Goal: Navigation & Orientation: Find specific page/section

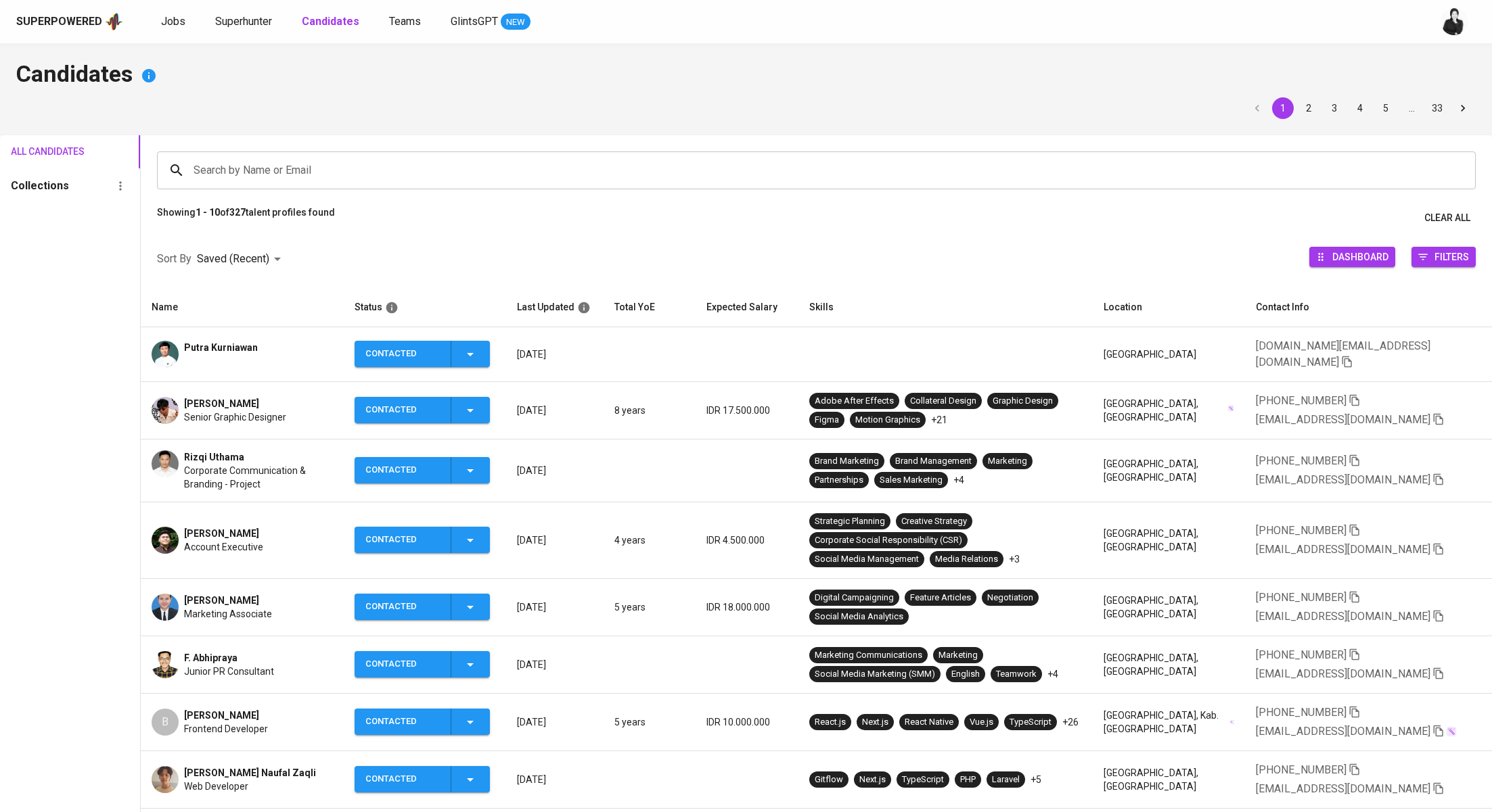
click at [221, 397] on span "[PERSON_NAME]" at bounding box center [221, 404] width 75 height 14
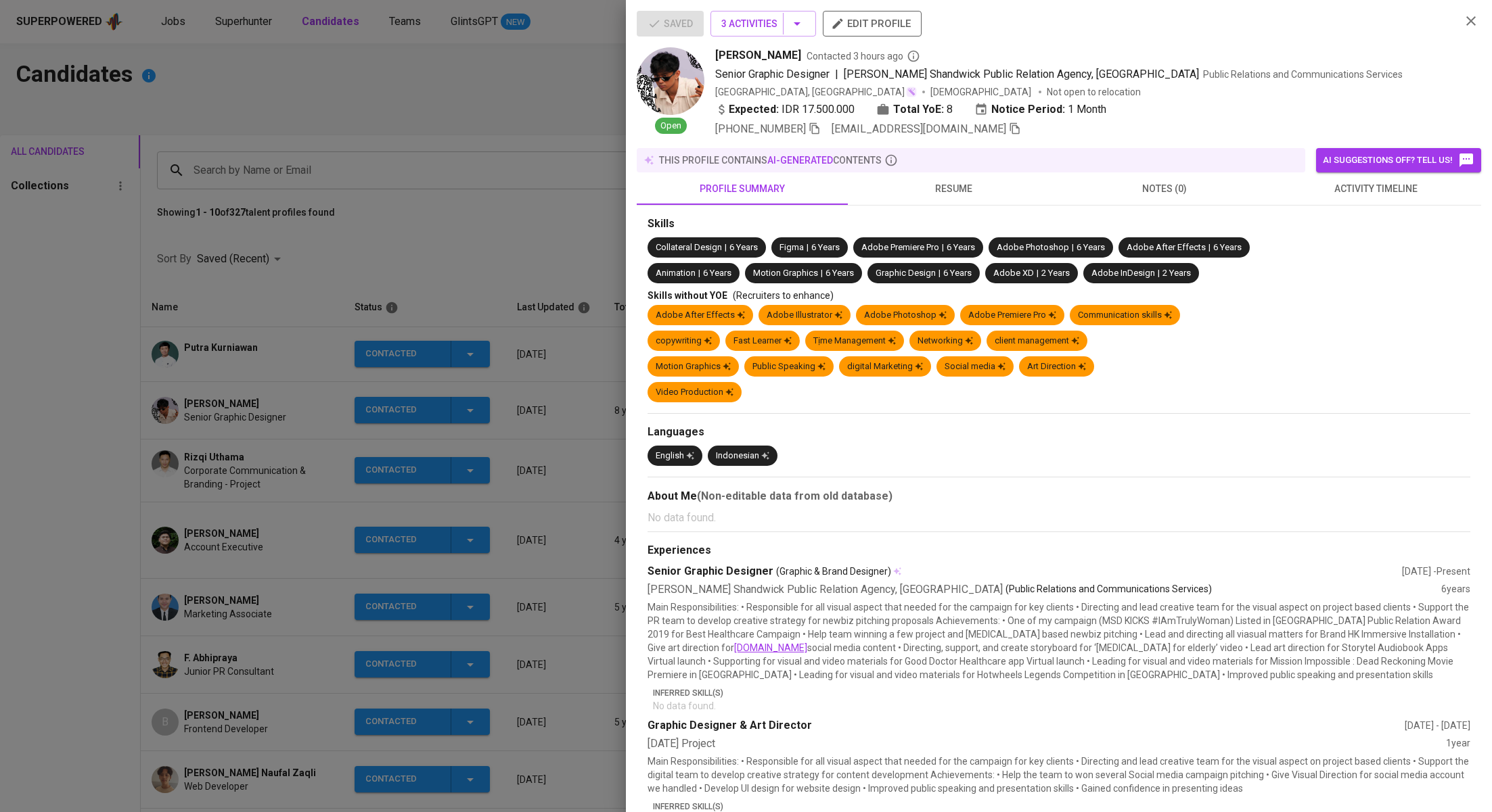
click at [351, 151] on div at bounding box center [746, 406] width 1492 height 812
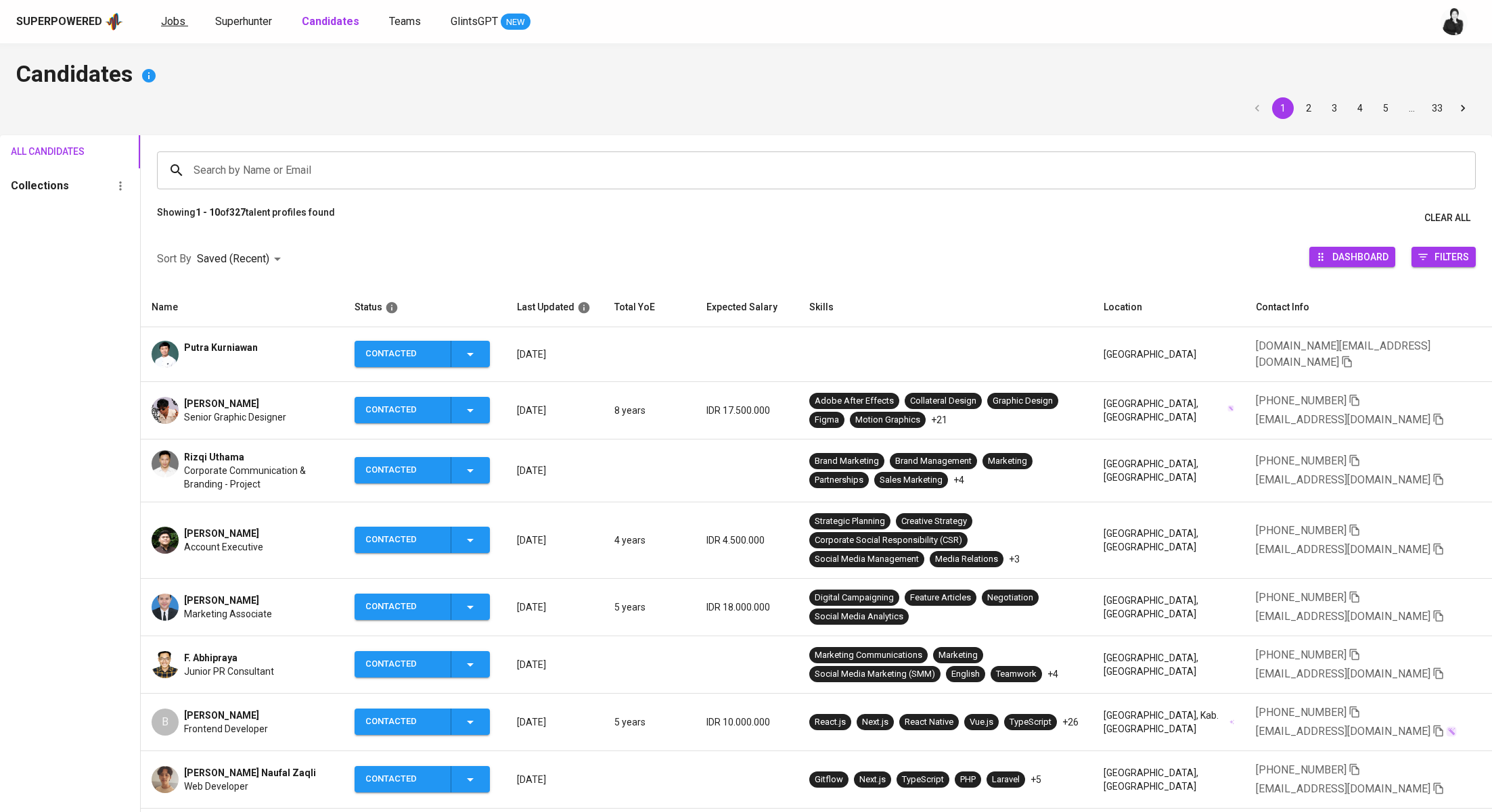
click at [172, 26] on span "Jobs" at bounding box center [173, 21] width 24 height 13
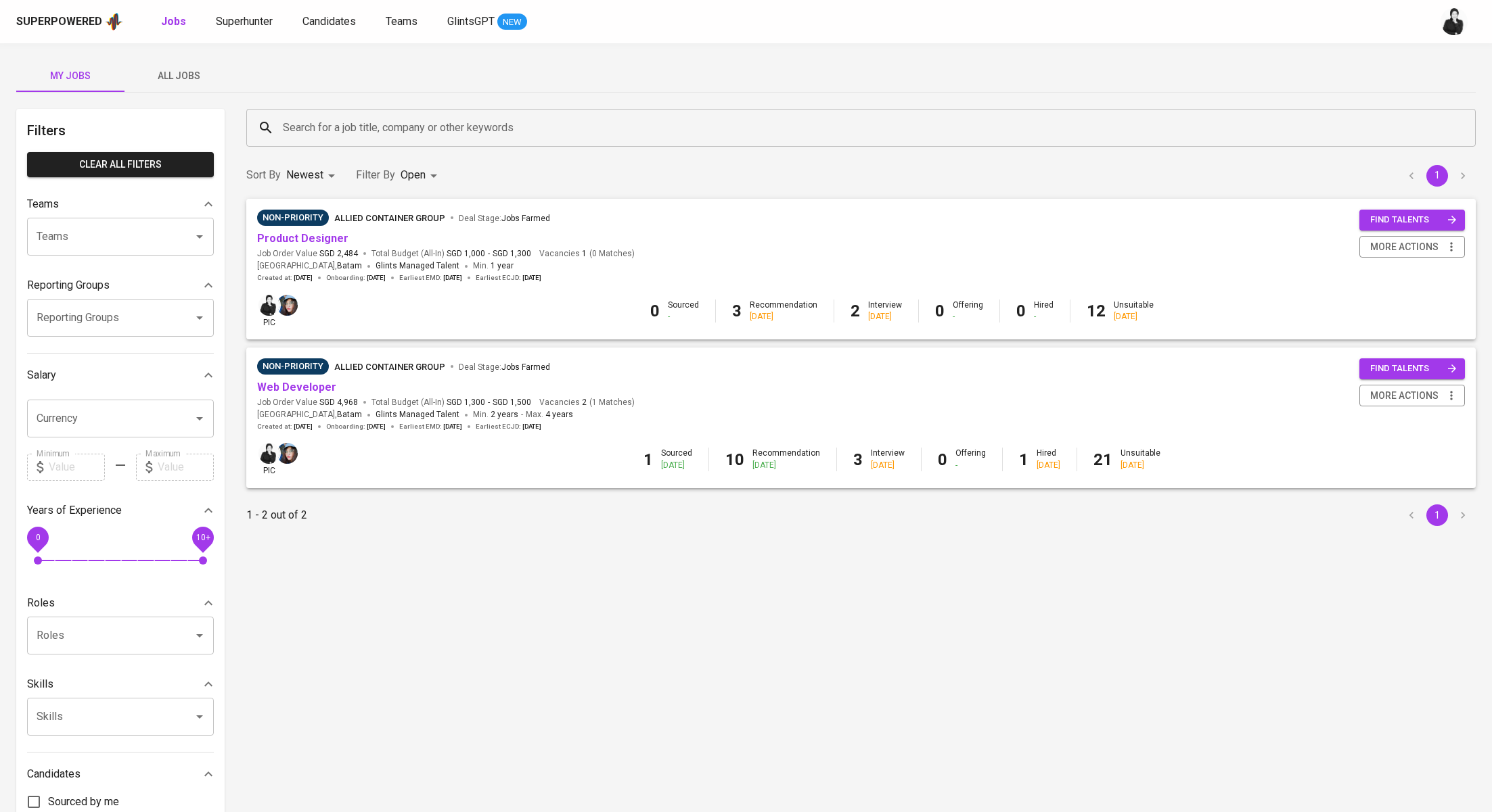
click at [183, 78] on span "All Jobs" at bounding box center [178, 76] width 92 height 17
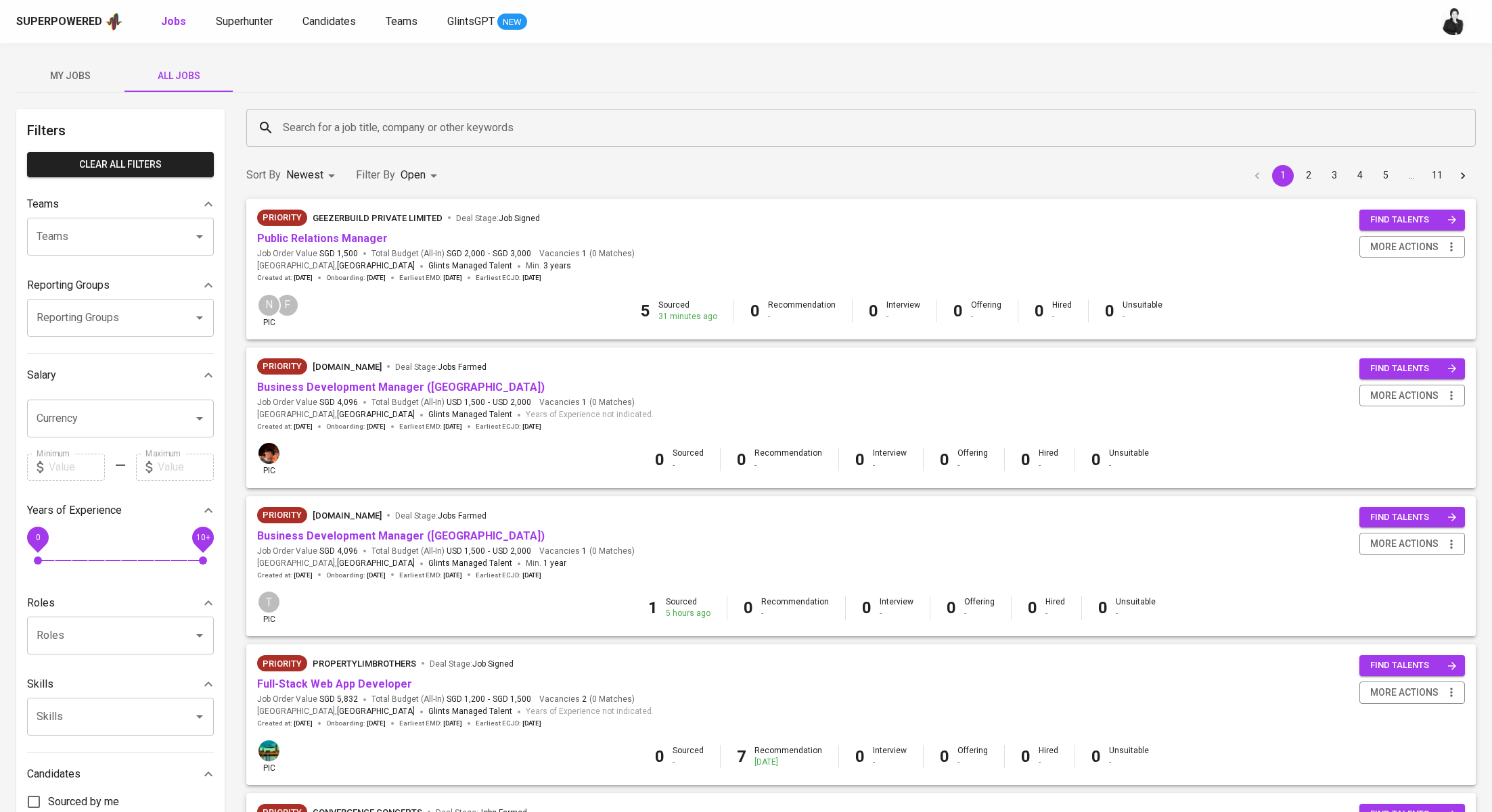
click at [71, 79] on span "My Jobs" at bounding box center [70, 76] width 92 height 17
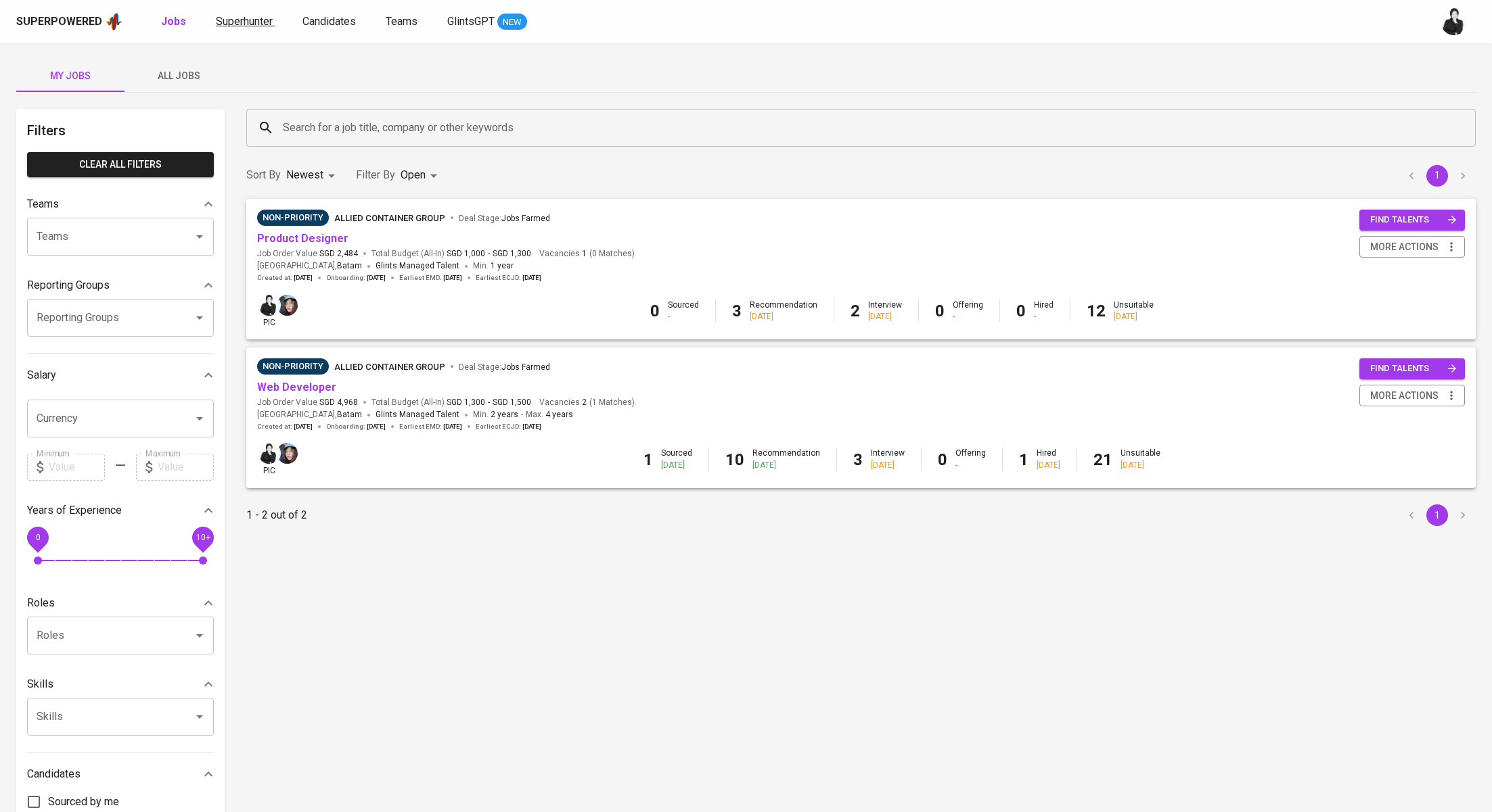
click at [253, 22] on span "Superhunter" at bounding box center [244, 21] width 57 height 13
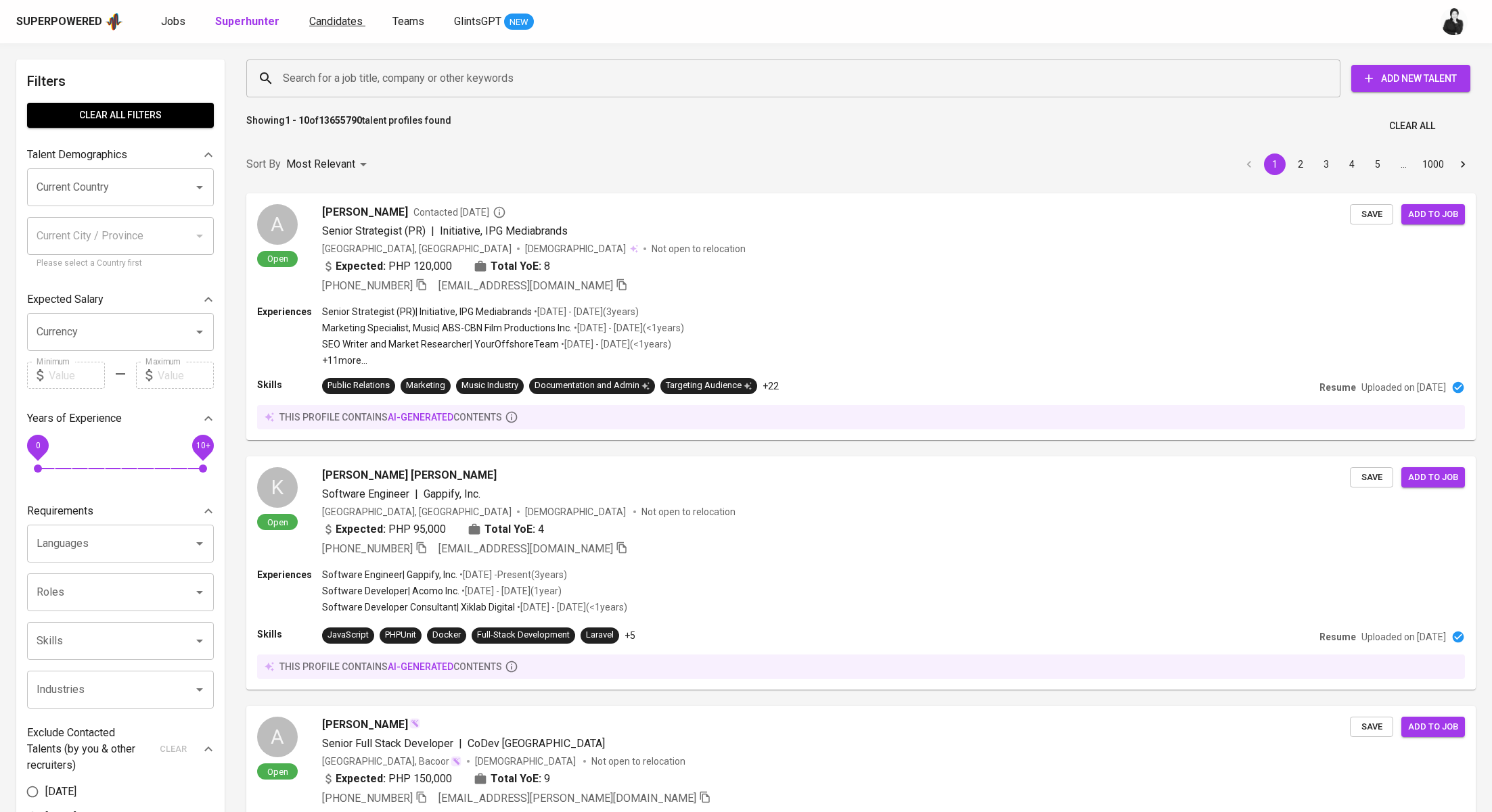
click at [343, 27] on link "Candidates" at bounding box center [337, 22] width 56 height 17
